Goal: Task Accomplishment & Management: Manage account settings

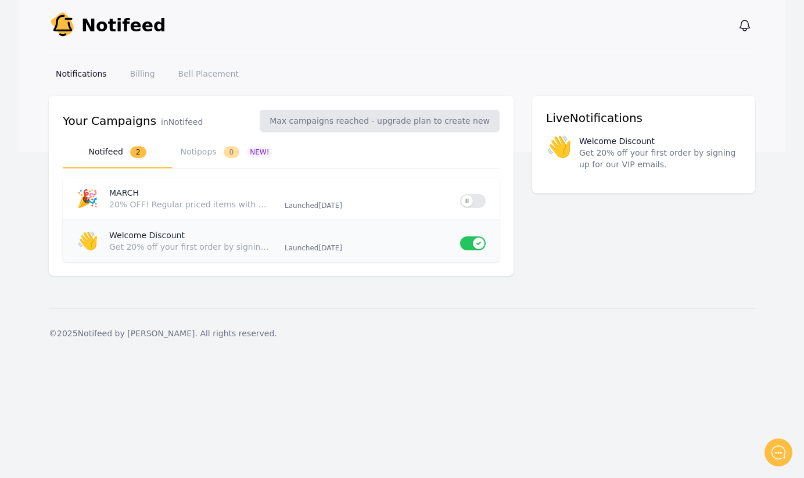
click at [166, 238] on p "Welcome Discount" at bounding box center [192, 235] width 166 height 12
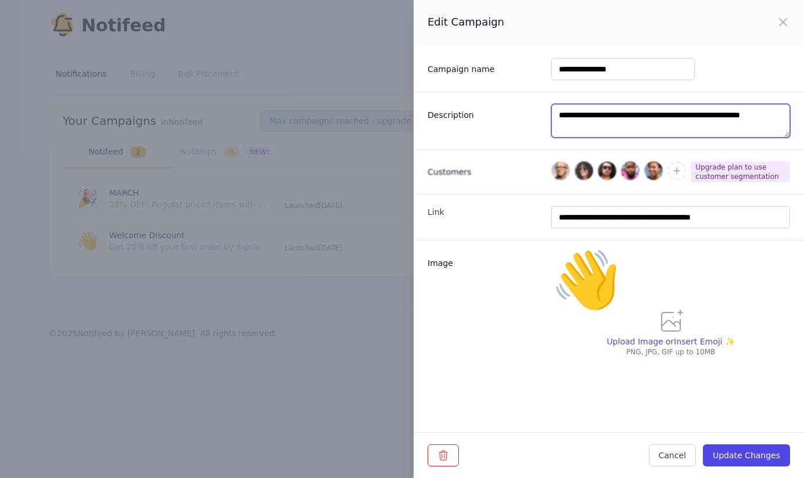
click at [578, 116] on textarea "**********" at bounding box center [670, 121] width 239 height 34
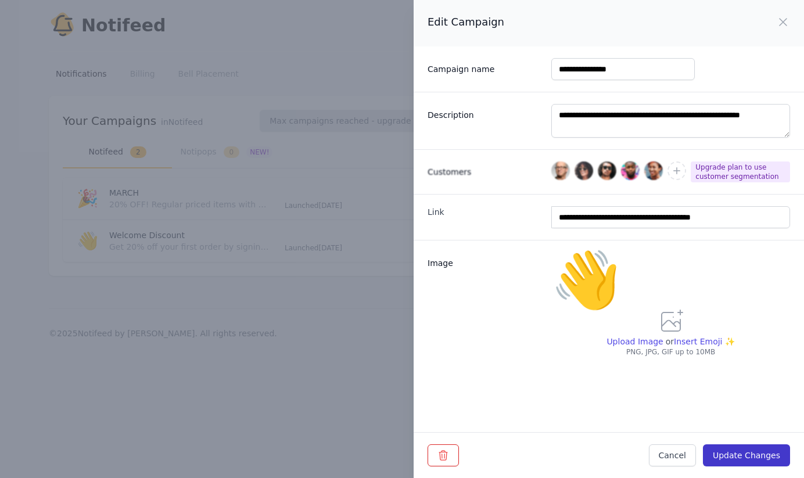
click at [733, 457] on button "Update Changes" at bounding box center [746, 455] width 87 height 22
type textarea "**********"
